Goal: Information Seeking & Learning: Get advice/opinions

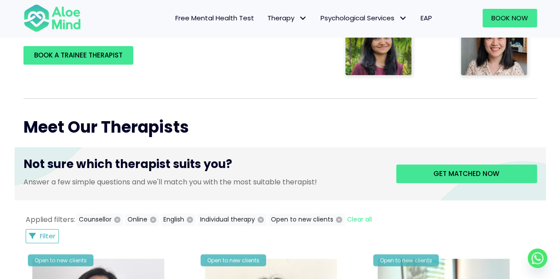
scroll to position [259, 0]
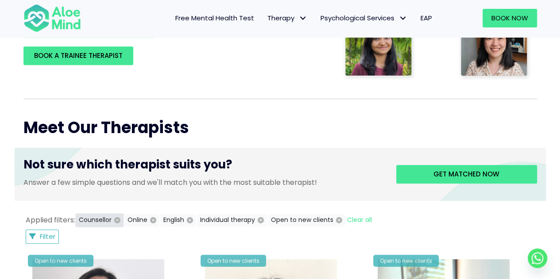
click at [113, 218] on button "Counsellor" at bounding box center [99, 220] width 47 height 12
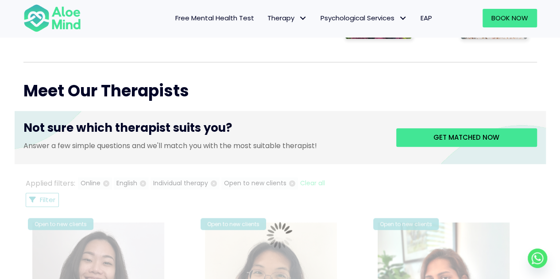
scroll to position [295, 0]
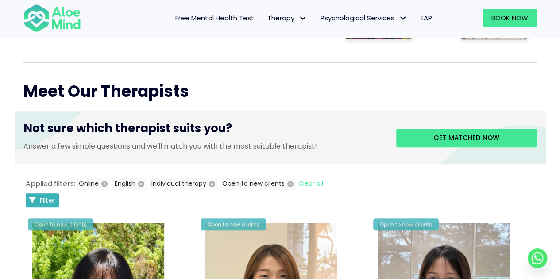
click at [46, 196] on span "Filter" at bounding box center [47, 200] width 15 height 9
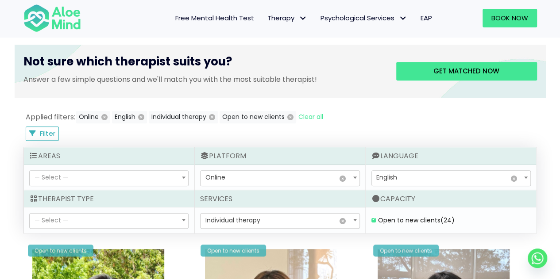
scroll to position [362, 0]
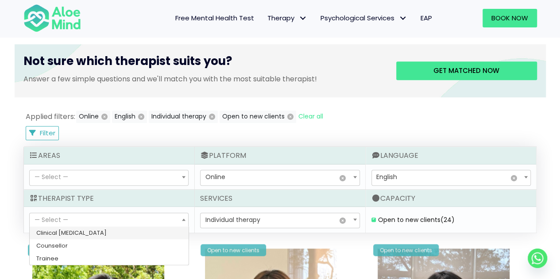
click at [139, 215] on span "— Select —" at bounding box center [109, 220] width 158 height 15
select select "15"
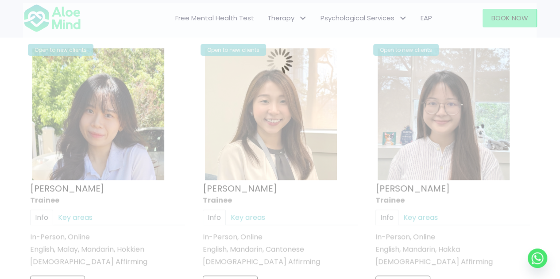
scroll to position [473, 0]
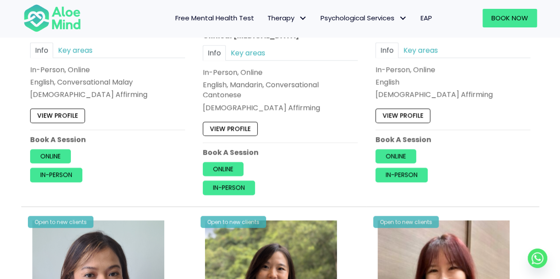
scroll to position [637, 0]
click at [226, 167] on link "Online" at bounding box center [223, 169] width 41 height 14
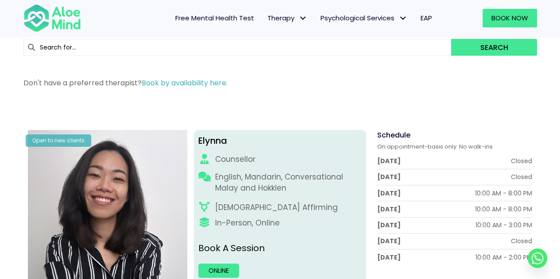
scroll to position [30, 0]
